Goal: Transaction & Acquisition: Obtain resource

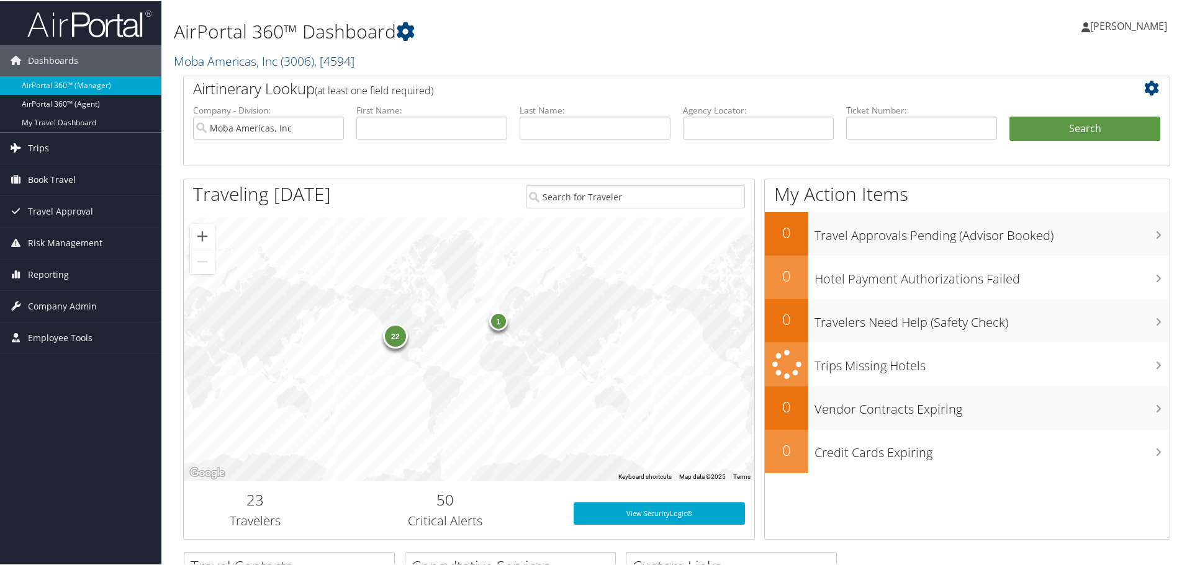
click at [45, 148] on span "Trips" at bounding box center [38, 147] width 21 height 31
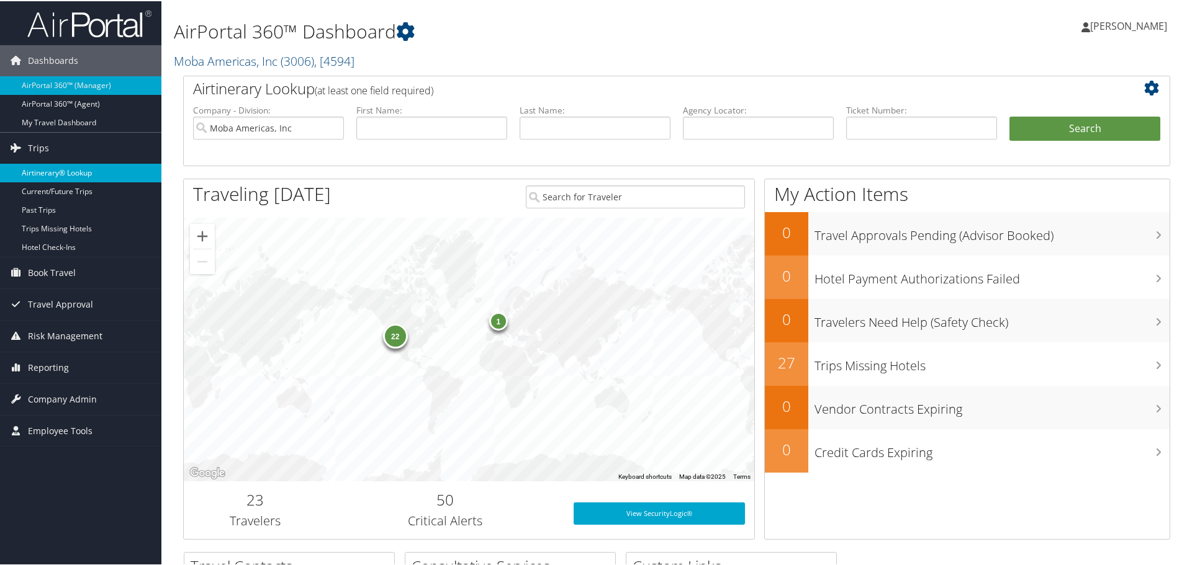
click at [55, 166] on link "Airtinerary® Lookup" at bounding box center [80, 172] width 161 height 19
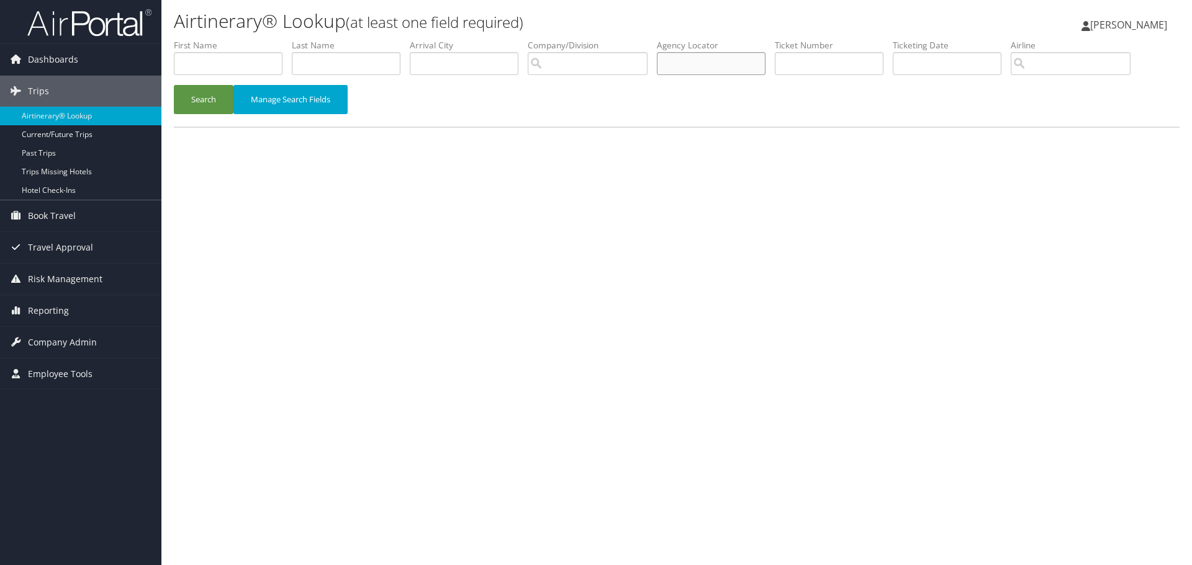
click at [725, 70] on input "text" at bounding box center [711, 63] width 109 height 23
type input "dck7s0"
click at [214, 95] on button "Search" at bounding box center [204, 99] width 60 height 29
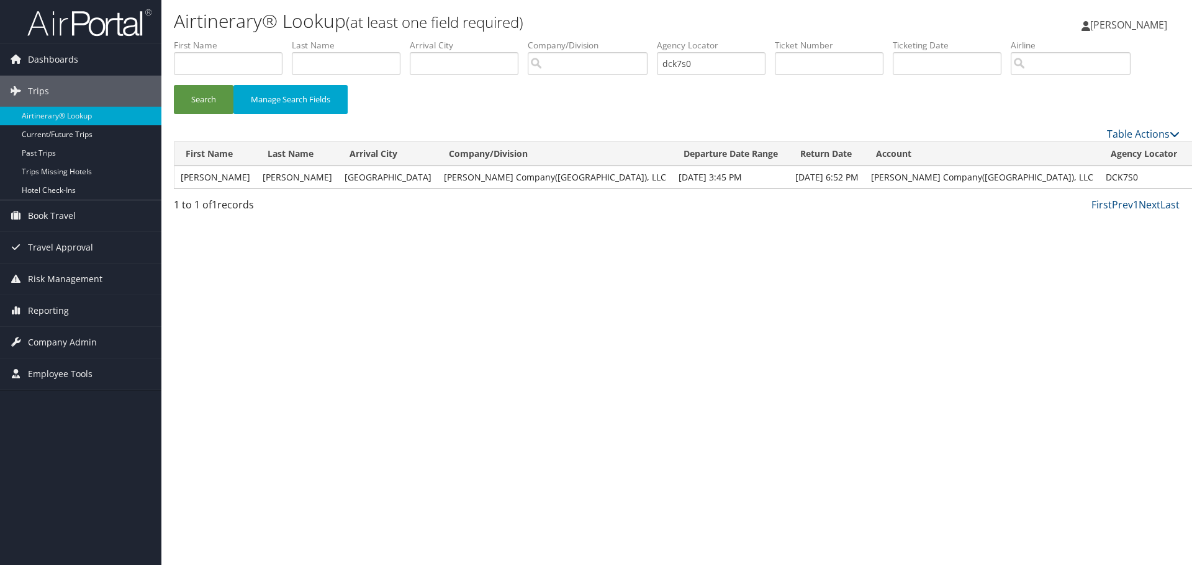
click at [1191, 176] on link "View" at bounding box center [1203, 177] width 19 height 12
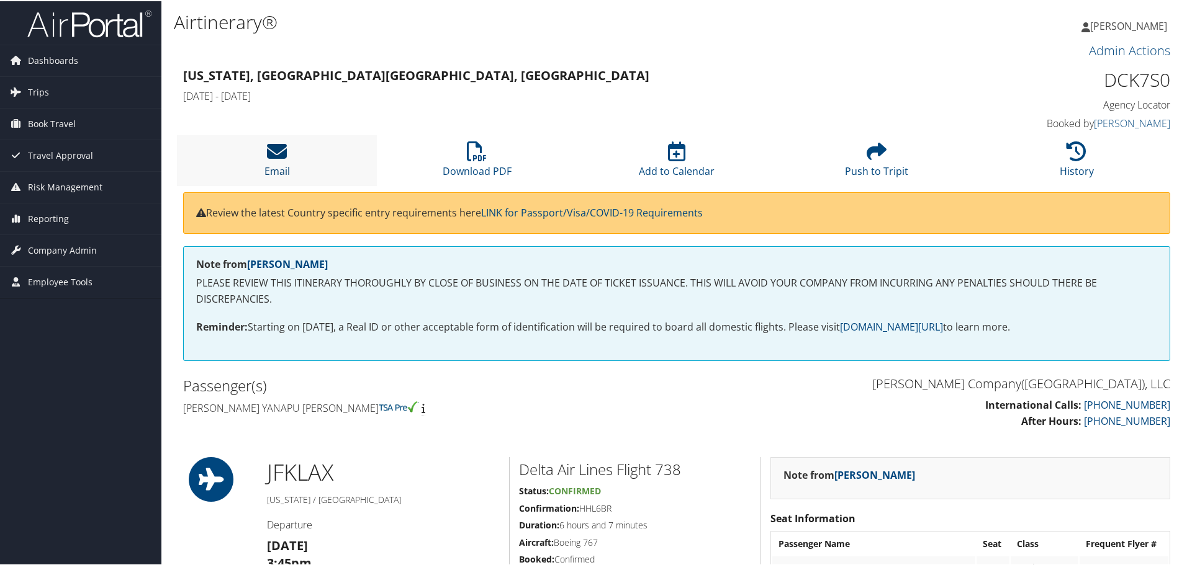
click at [281, 155] on icon at bounding box center [277, 150] width 20 height 20
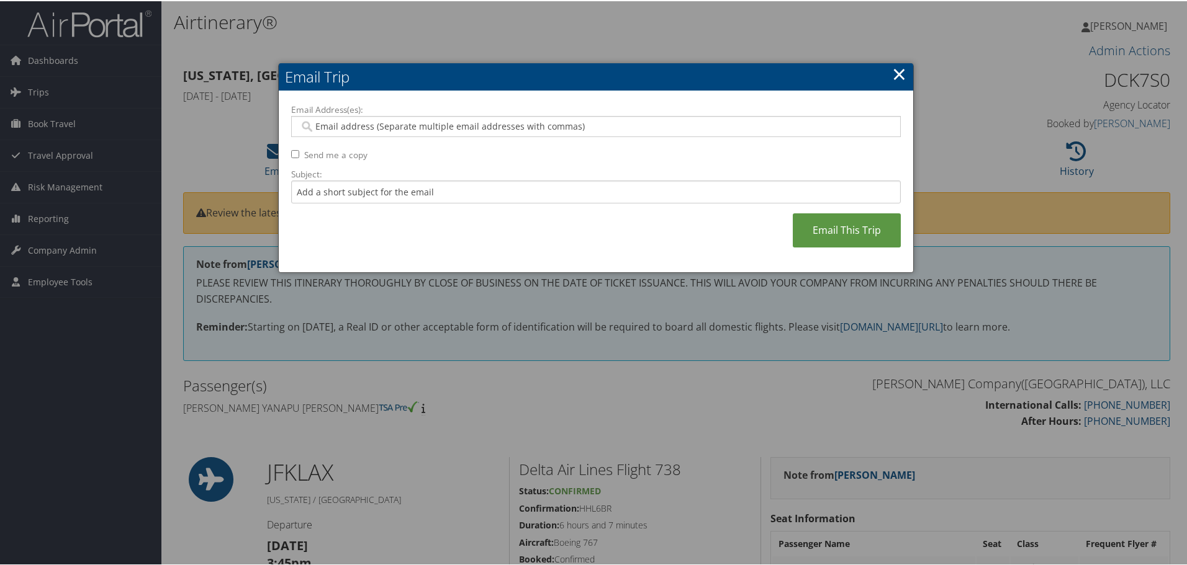
click at [361, 128] on input "Email Address(es):" at bounding box center [595, 125] width 593 height 12
type input "jclark@m"
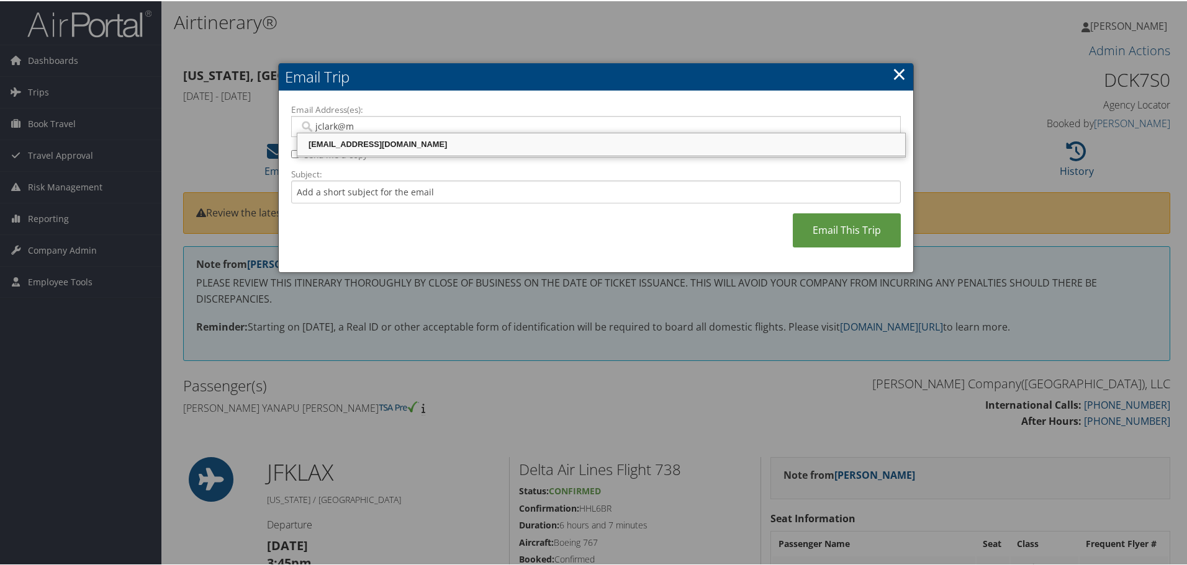
click at [371, 142] on div "[EMAIL_ADDRESS][DOMAIN_NAME]" at bounding box center [601, 143] width 604 height 12
type input "[EMAIL_ADDRESS][DOMAIN_NAME]"
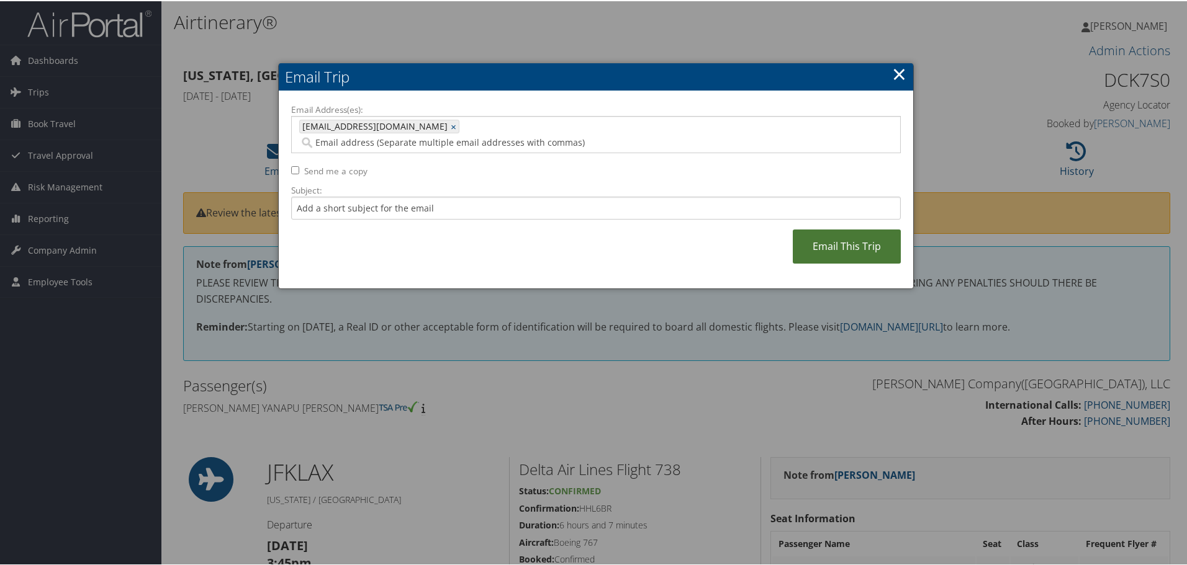
click at [838, 228] on link "Email This Trip" at bounding box center [847, 245] width 108 height 34
